Goal: Check status: Check status

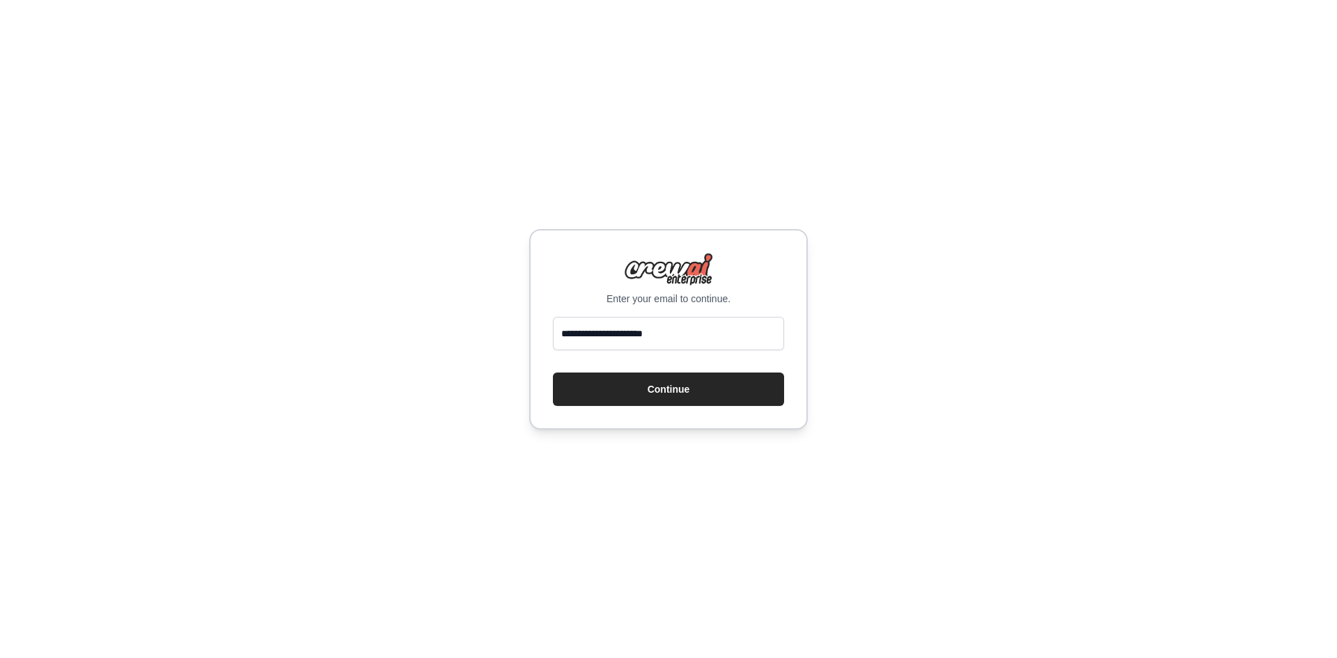
type input "**********"
click at [553, 372] on button "Continue" at bounding box center [668, 388] width 231 height 33
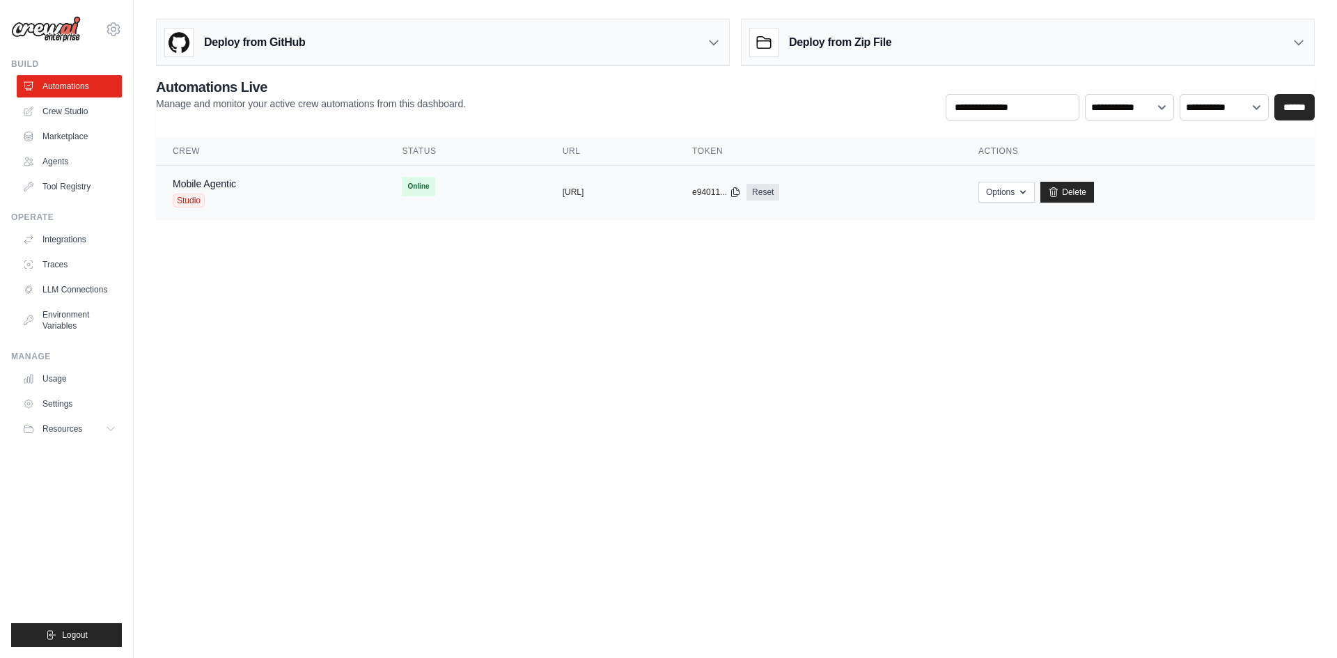
click at [457, 180] on td "Online" at bounding box center [465, 187] width 160 height 42
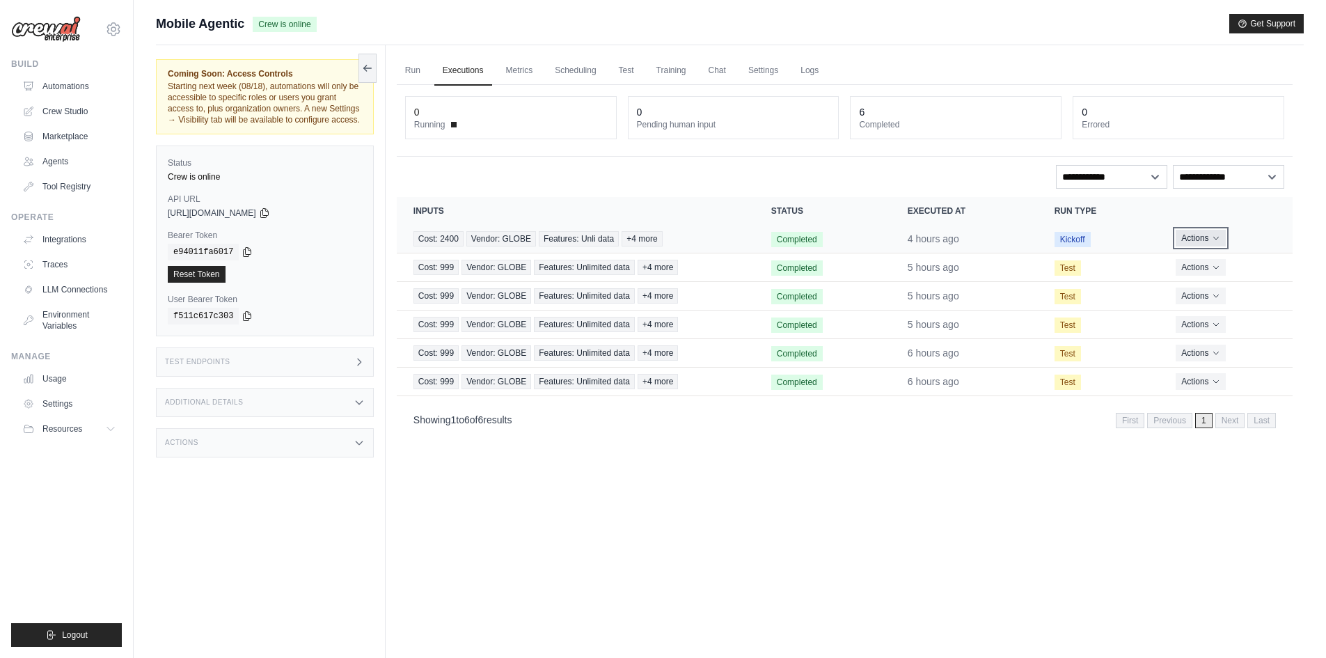
click at [1188, 245] on button "Actions" at bounding box center [1200, 238] width 49 height 17
click at [1208, 266] on link "View Details" at bounding box center [1231, 264] width 89 height 22
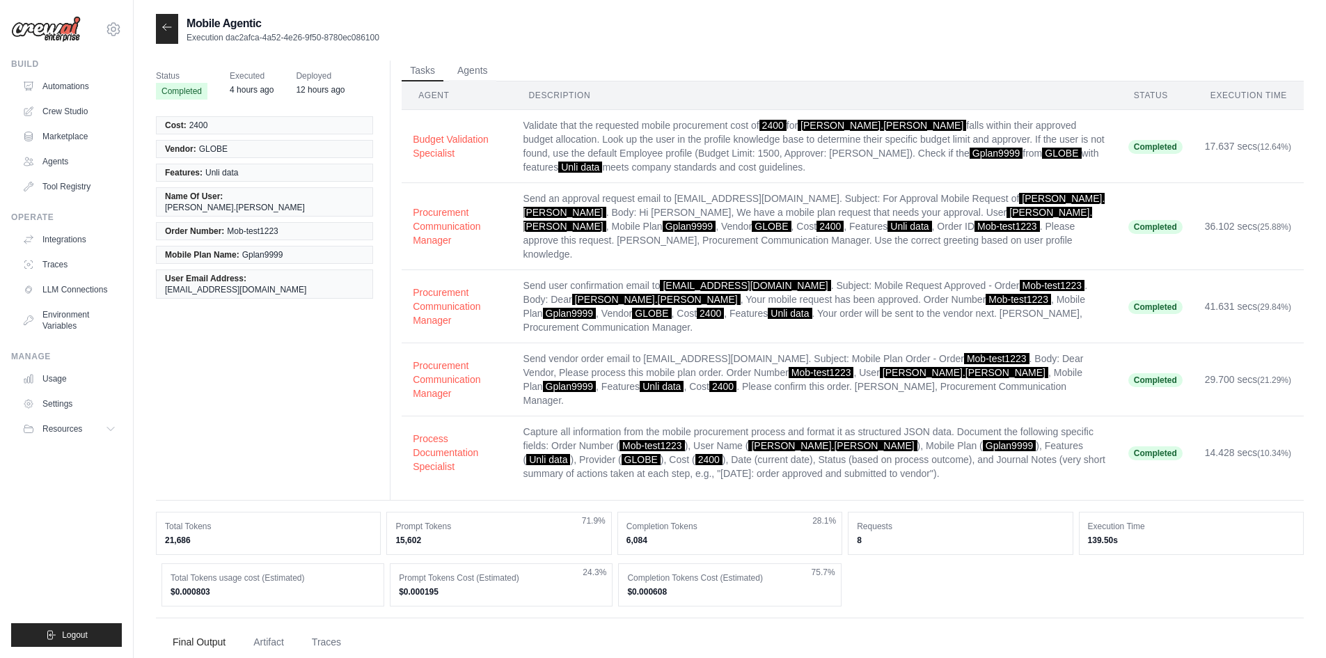
click at [162, 22] on icon at bounding box center [167, 27] width 11 height 11
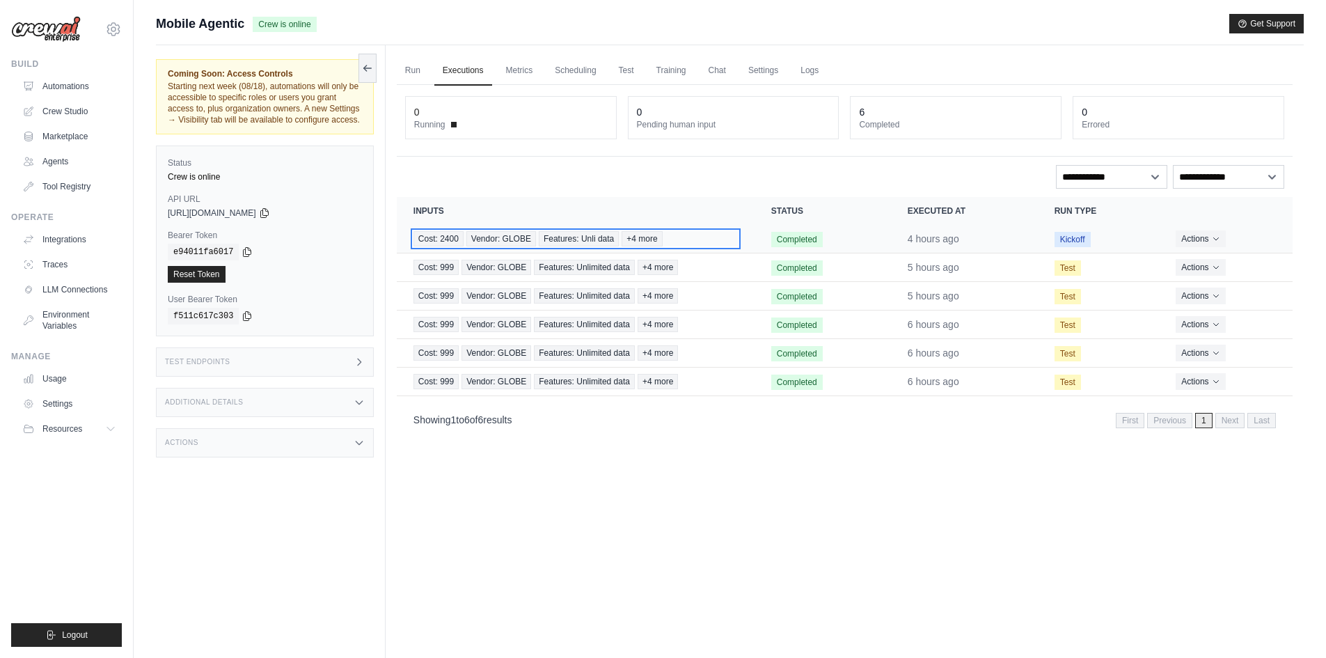
click at [641, 239] on span "+4 more" at bounding box center [642, 238] width 40 height 15
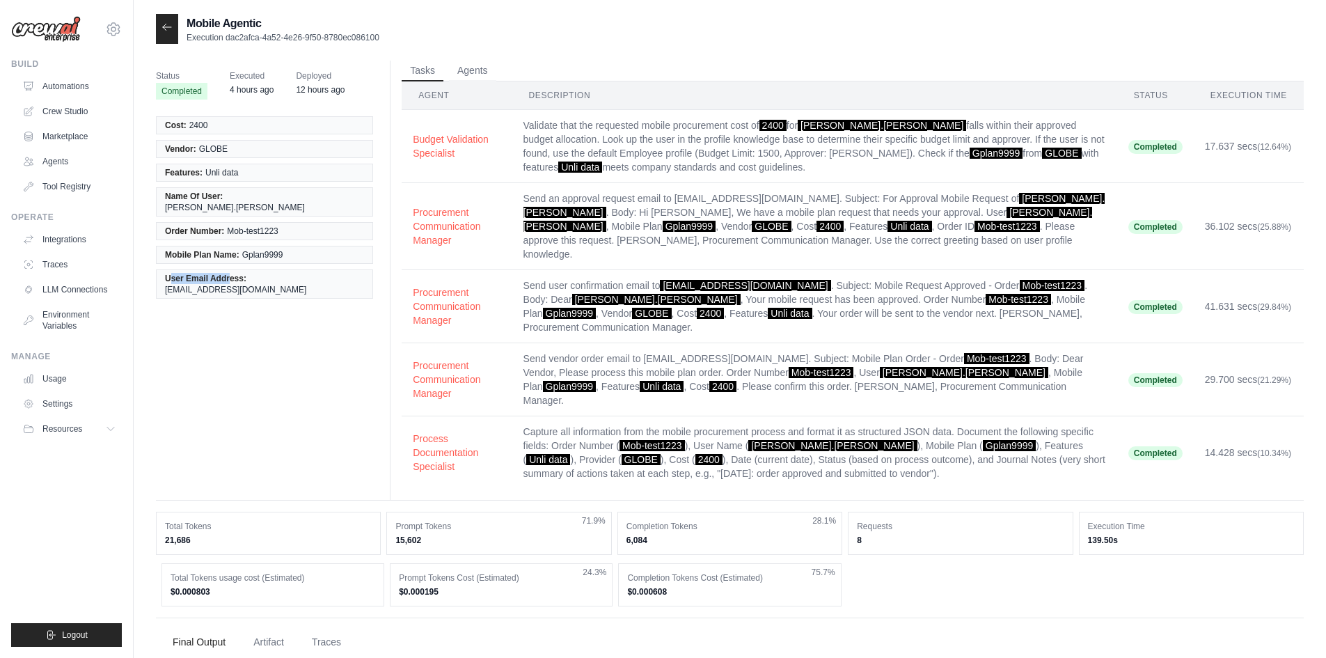
drag, startPoint x: 169, startPoint y: 268, endPoint x: 232, endPoint y: 268, distance: 62.7
click at [231, 273] on span "User Email Address:" at bounding box center [205, 278] width 81 height 11
drag, startPoint x: 243, startPoint y: 268, endPoint x: 161, endPoint y: 269, distance: 82.2
click at [161, 269] on li "User Email Address: [EMAIL_ADDRESS][DOMAIN_NAME]" at bounding box center [264, 283] width 217 height 29
copy span "User Email Address"
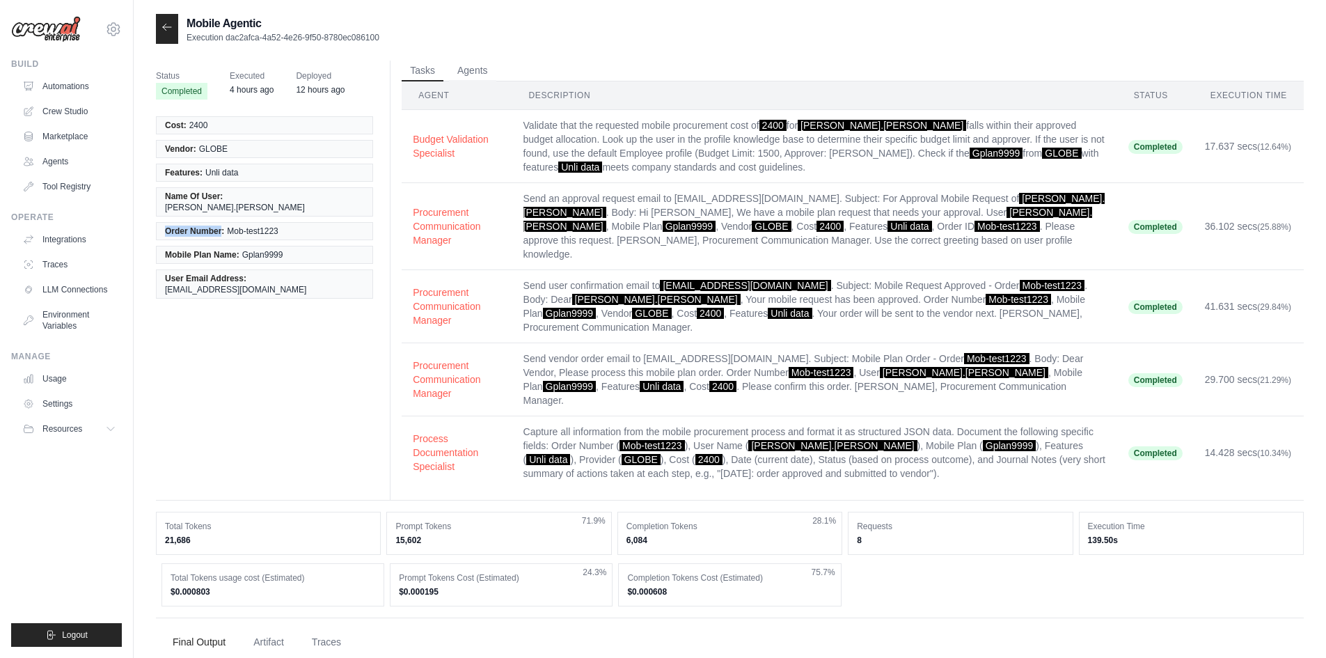
drag, startPoint x: 164, startPoint y: 219, endPoint x: 223, endPoint y: 219, distance: 58.5
click at [223, 222] on li "Order Number: Mob-test1223" at bounding box center [264, 231] width 217 height 18
copy span "Order Number"
drag, startPoint x: 166, startPoint y: 270, endPoint x: 242, endPoint y: 269, distance: 75.2
click at [242, 273] on span "User Email Address:" at bounding box center [205, 278] width 81 height 11
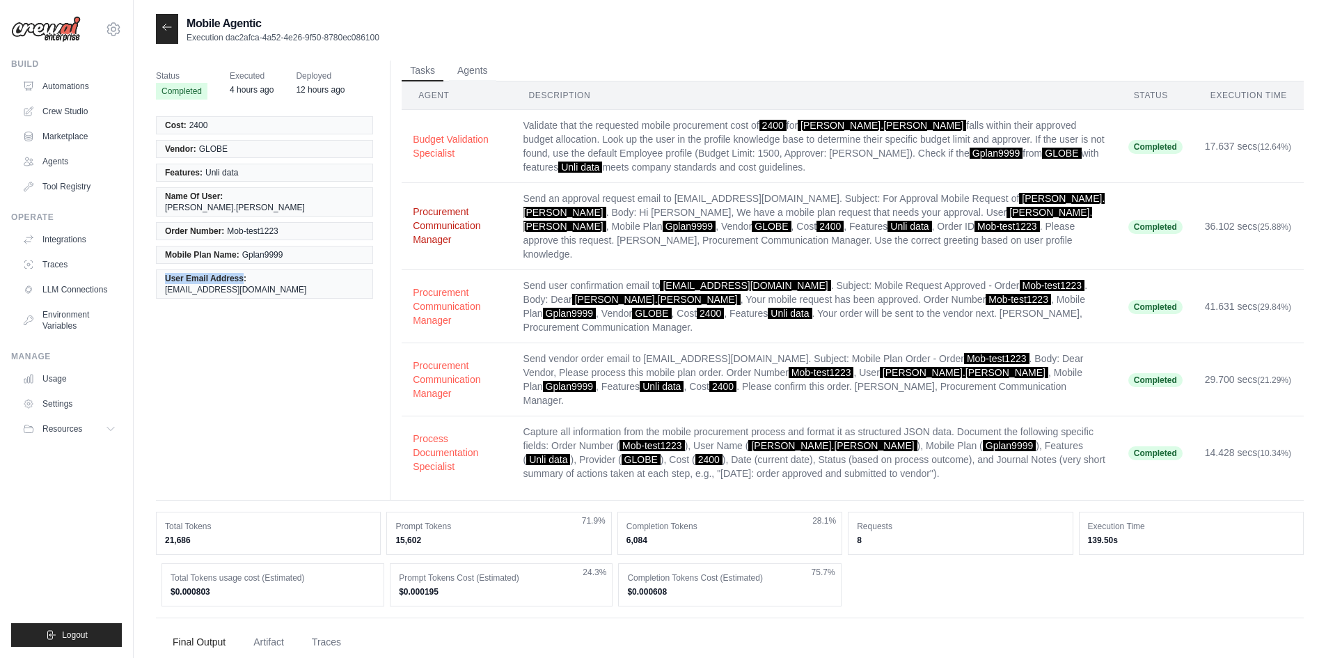
copy span "User Email Address"
click at [469, 72] on button "Agents" at bounding box center [472, 70] width 47 height 21
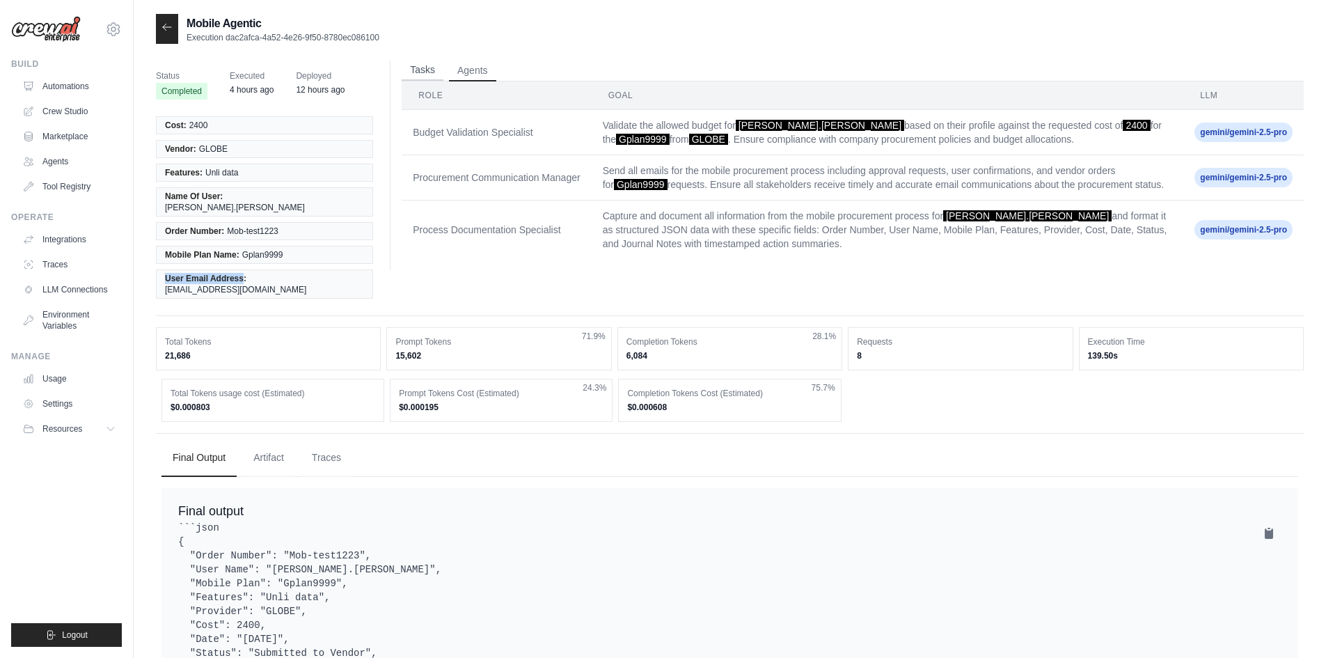
click at [430, 71] on button "Tasks" at bounding box center [423, 70] width 42 height 21
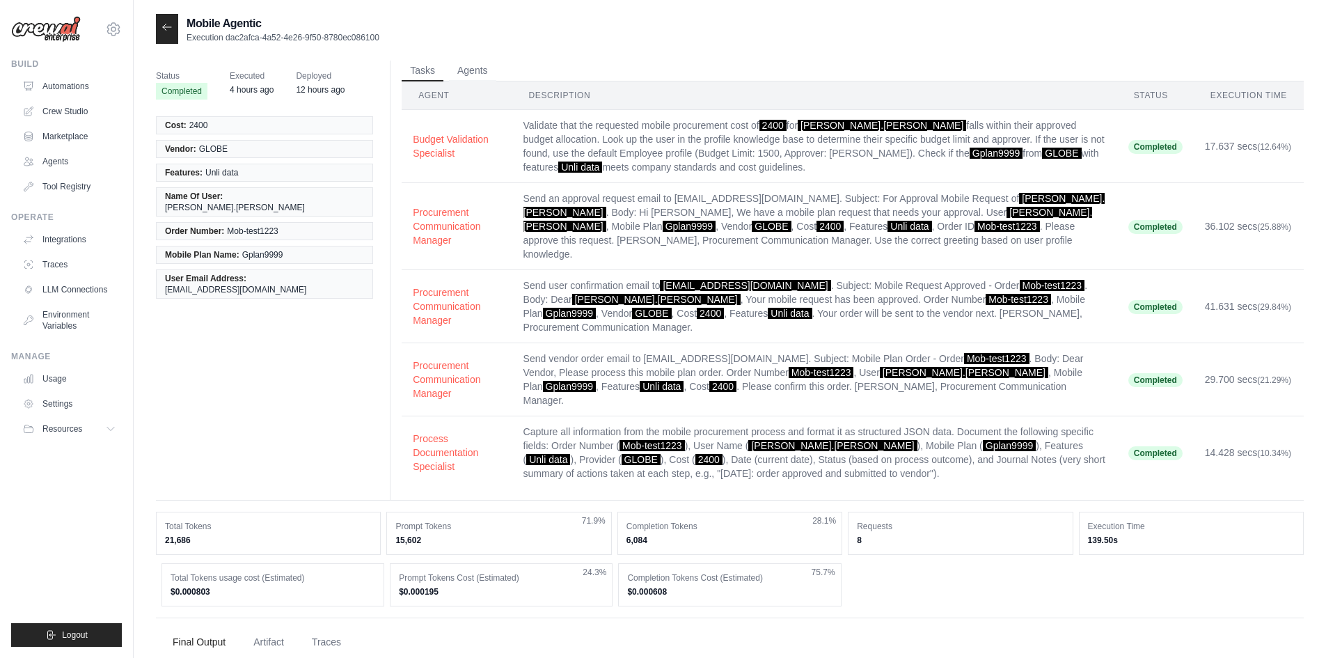
click at [181, 91] on span "Completed" at bounding box center [182, 91] width 52 height 17
click at [171, 29] on icon at bounding box center [167, 27] width 11 height 11
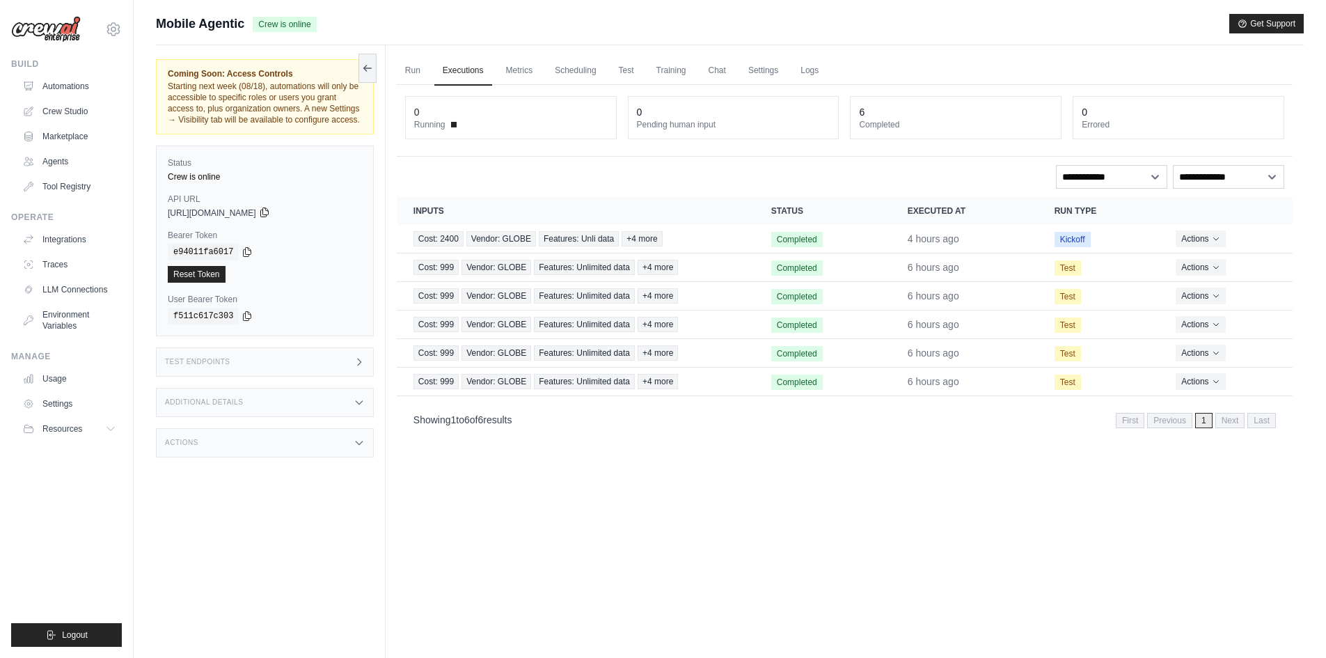
click at [270, 213] on icon at bounding box center [264, 212] width 11 height 11
drag, startPoint x: 230, startPoint y: 212, endPoint x: 306, endPoint y: 212, distance: 75.2
click at [306, 212] on div "[URL][DOMAIN_NAME]" at bounding box center [265, 212] width 194 height 11
click at [270, 212] on icon at bounding box center [264, 212] width 11 height 11
click at [244, 258] on div "e94011fa6017" at bounding box center [265, 252] width 194 height 17
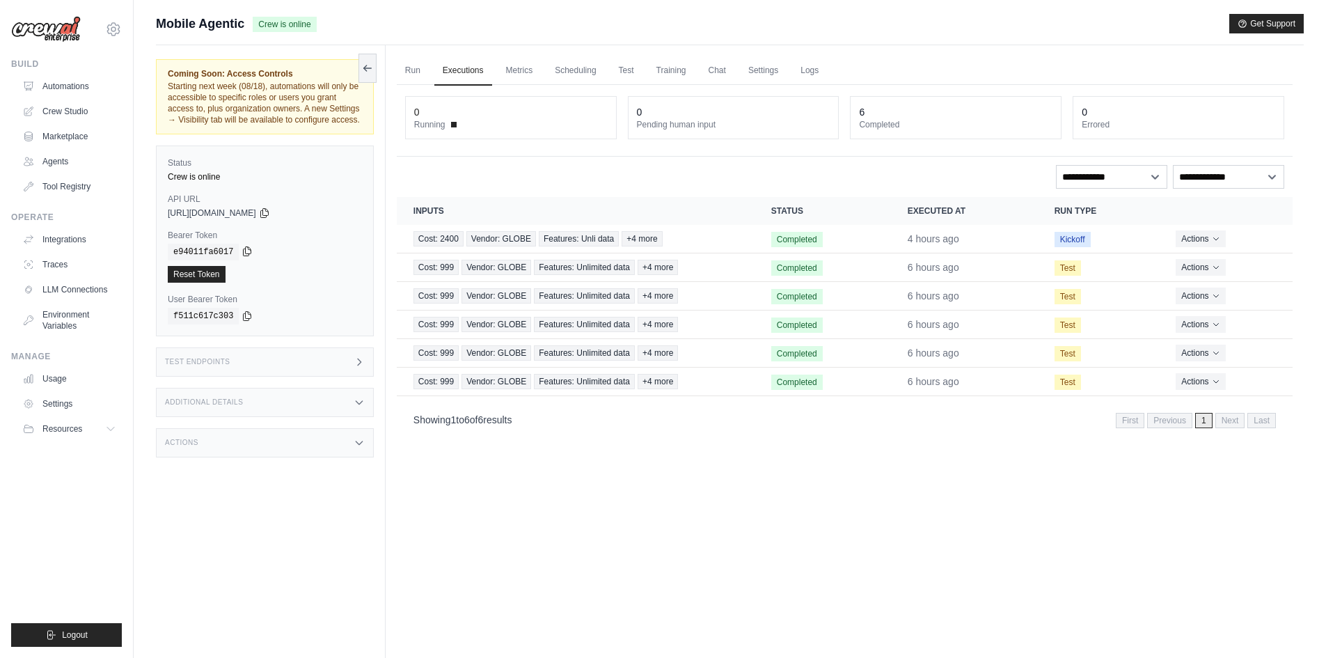
click at [244, 251] on icon at bounding box center [247, 251] width 11 height 11
